Goal: Transaction & Acquisition: Subscribe to service/newsletter

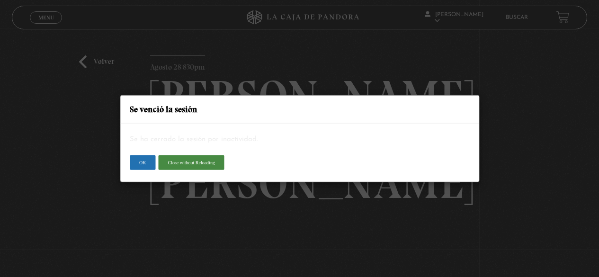
scroll to position [97, 0]
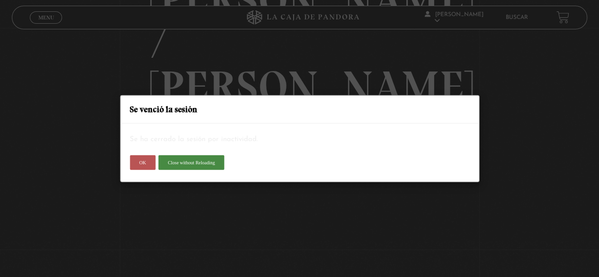
click at [144, 159] on button "OK" at bounding box center [143, 162] width 26 height 15
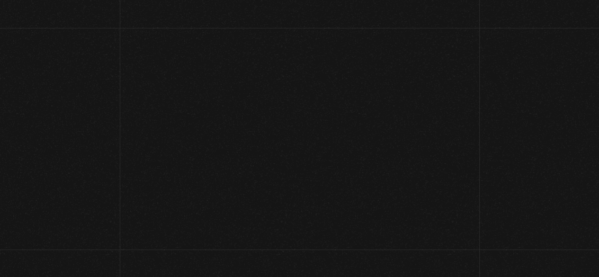
click at [396, 162] on article "Para acceder debe obtener una suscripción paga: Obtener una suscripción ó si ya…" at bounding box center [299, 164] width 599 height 77
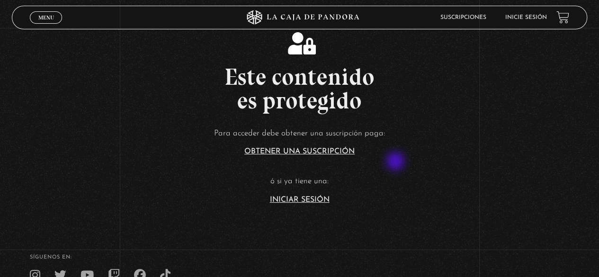
click at [313, 197] on link "Iniciar Sesión" at bounding box center [300, 200] width 60 height 8
click at [313, 196] on link "Iniciar Sesión" at bounding box center [300, 200] width 60 height 8
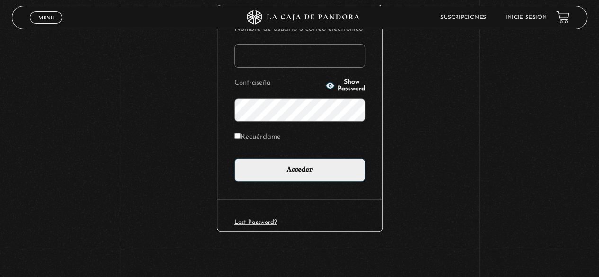
scroll to position [133, 0]
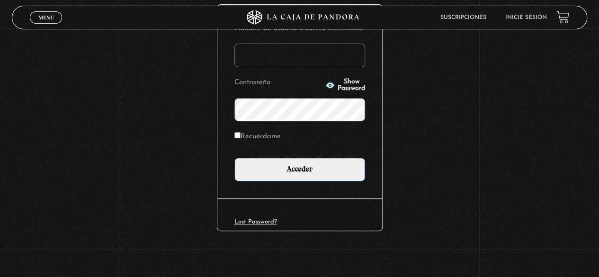
type input "[EMAIL_ADDRESS][DOMAIN_NAME]"
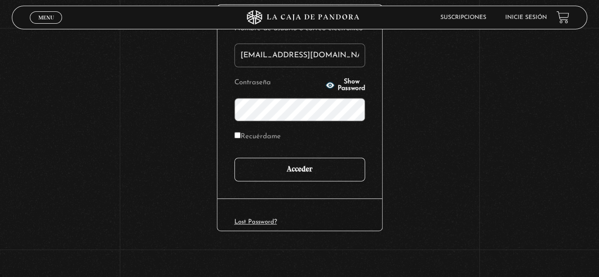
click at [304, 168] on input "Acceder" at bounding box center [299, 170] width 131 height 24
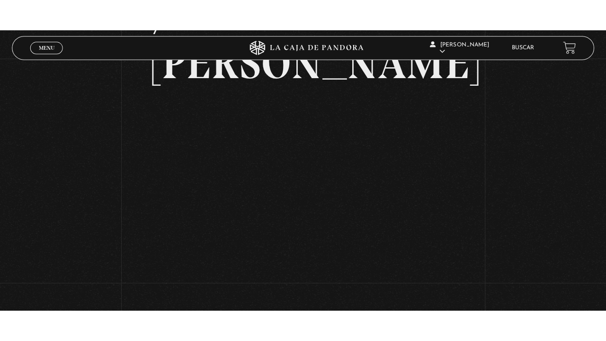
scroll to position [153, 0]
